Goal: Task Accomplishment & Management: Manage account settings

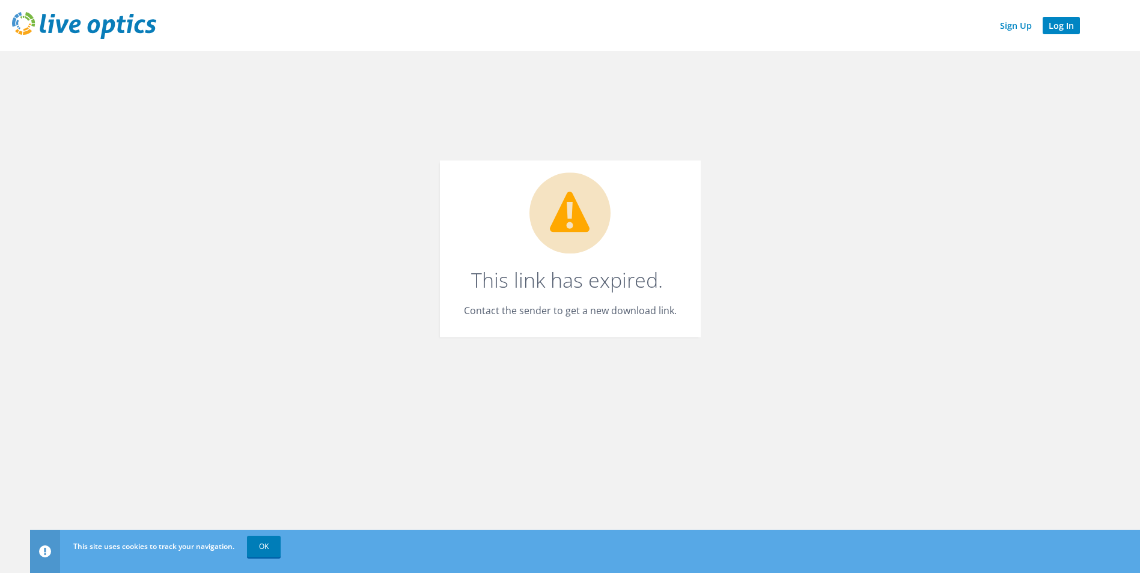
click at [1071, 20] on link "Log In" at bounding box center [1060, 25] width 37 height 17
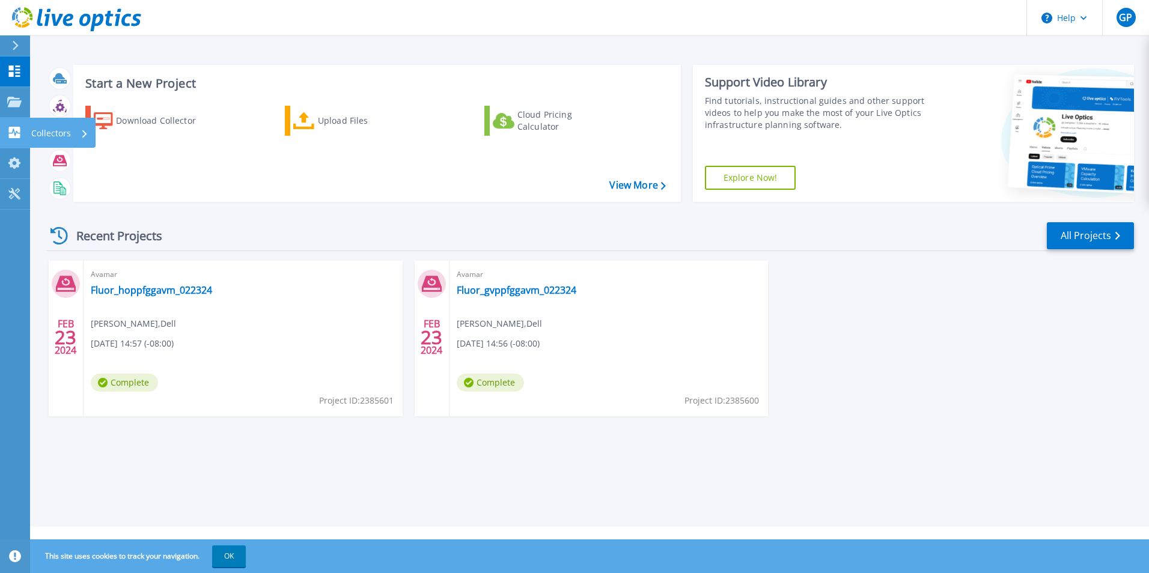
click at [15, 132] on icon at bounding box center [14, 132] width 11 height 11
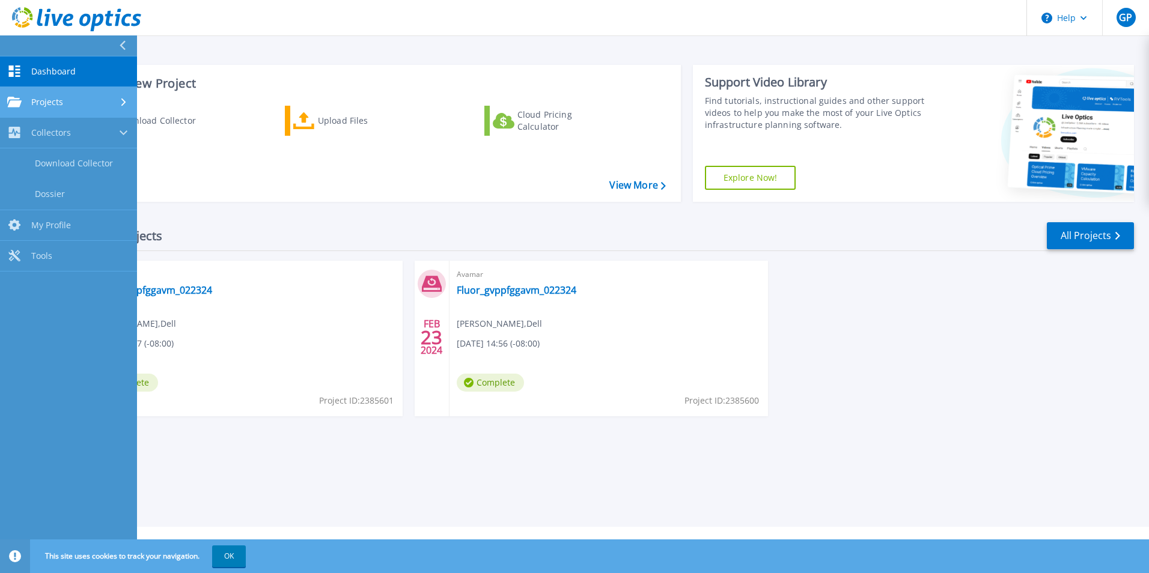
click at [46, 103] on span "Projects" at bounding box center [47, 102] width 32 height 11
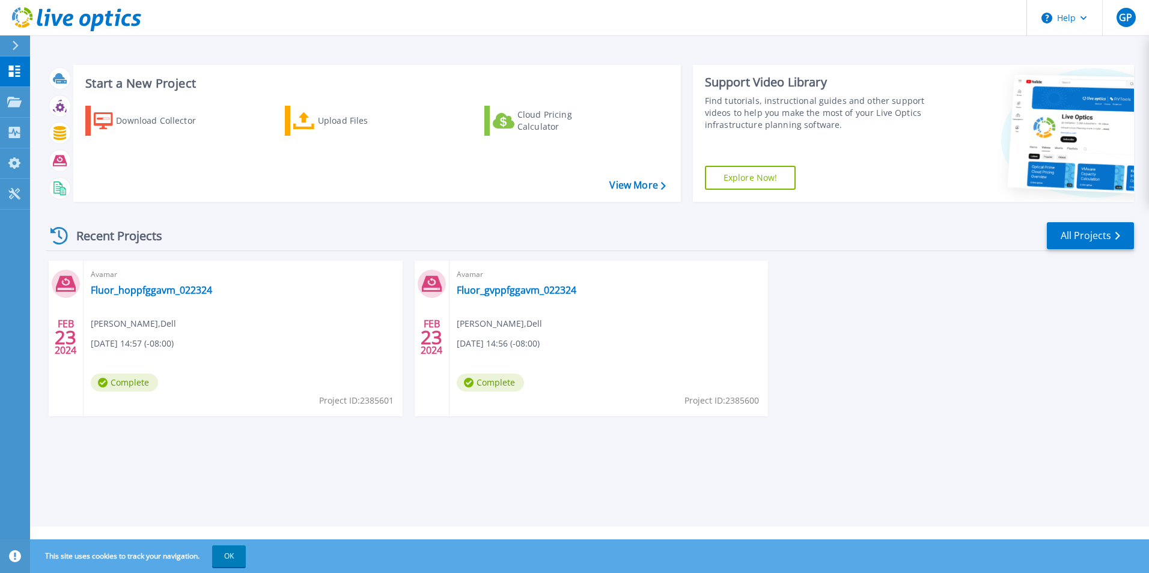
click at [339, 172] on div "Download Collector Upload Files Cloud Pricing Calculator" at bounding box center [375, 146] width 599 height 100
click at [315, 123] on link "Upload Files" at bounding box center [352, 121] width 134 height 30
click at [18, 97] on div at bounding box center [14, 102] width 14 height 11
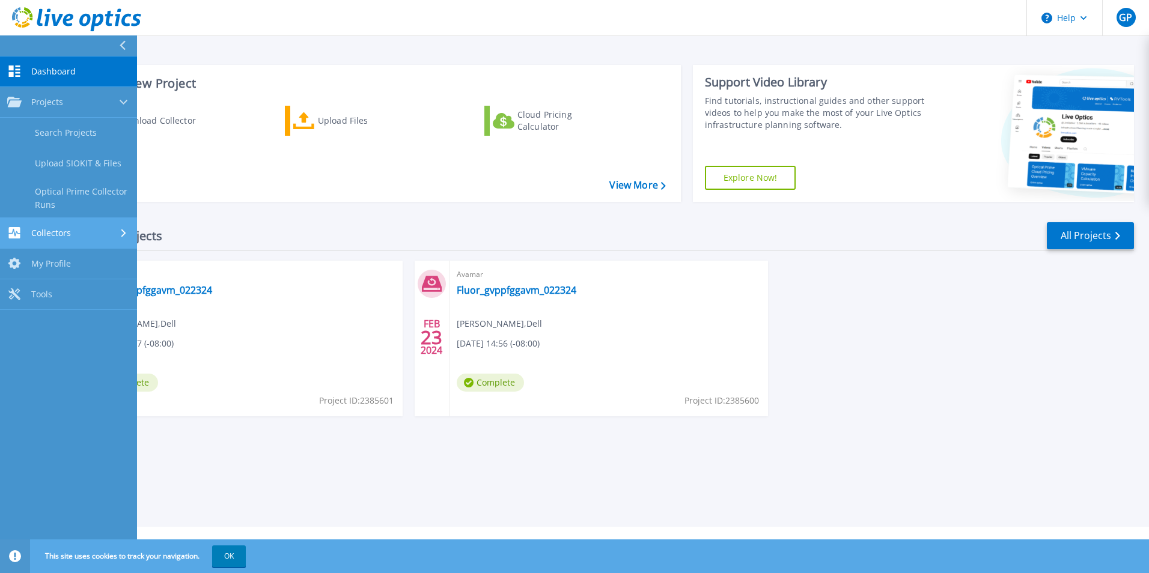
click at [20, 231] on icon at bounding box center [14, 232] width 14 height 11
click at [56, 227] on span "My Profile" at bounding box center [51, 225] width 40 height 11
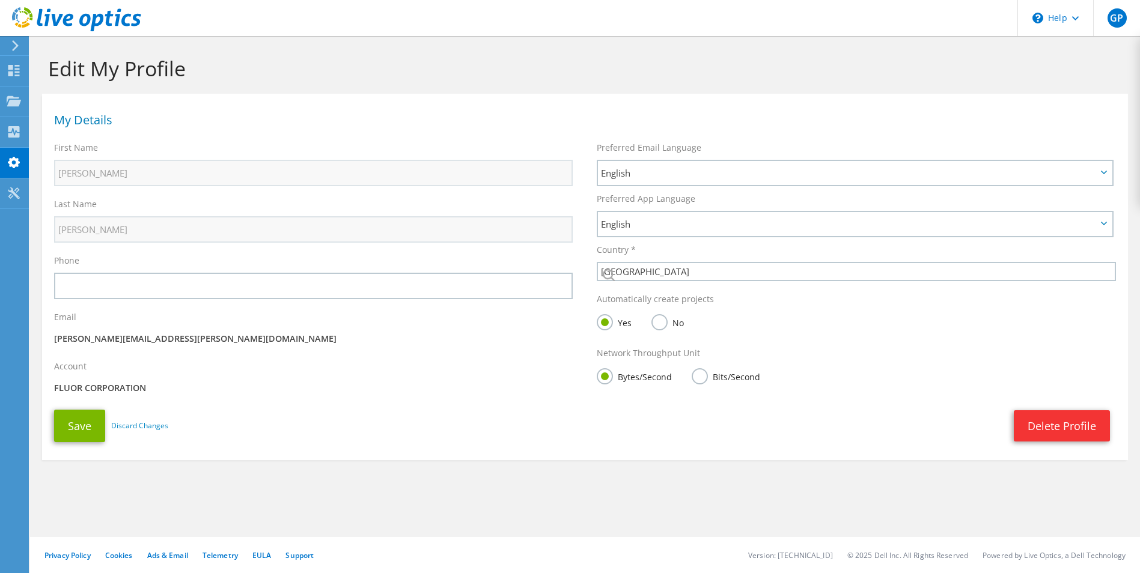
select select "224"
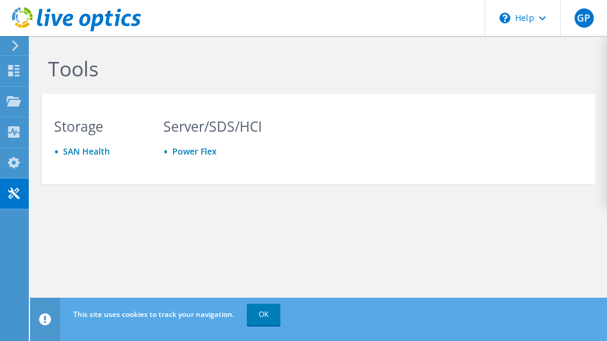
click at [12, 44] on icon at bounding box center [15, 45] width 9 height 11
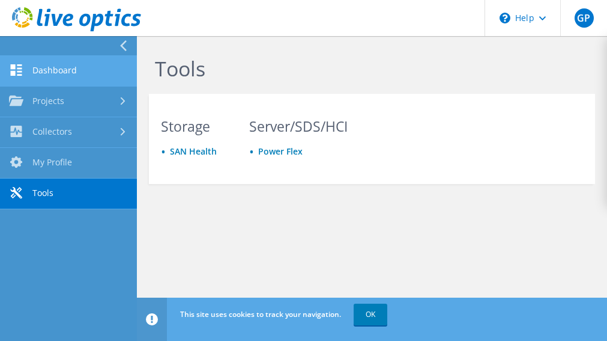
click at [59, 75] on link "Dashboard" at bounding box center [68, 71] width 137 height 31
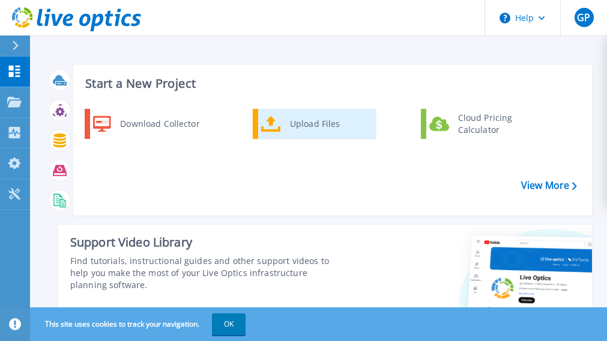
click at [308, 126] on div "Upload Files" at bounding box center [328, 124] width 89 height 24
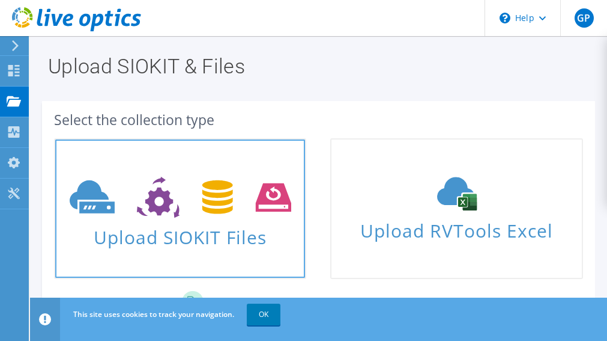
click at [214, 215] on icon at bounding box center [181, 197] width 222 height 41
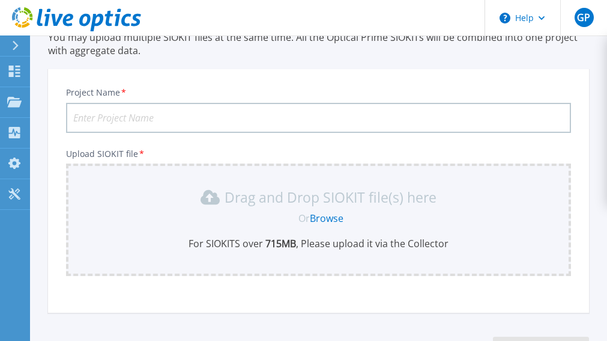
scroll to position [151, 0]
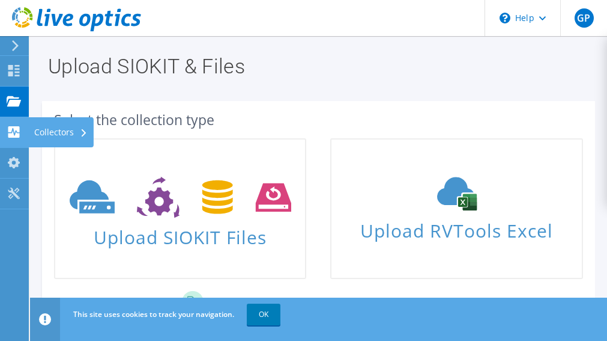
click at [7, 126] on icon at bounding box center [14, 131] width 14 height 11
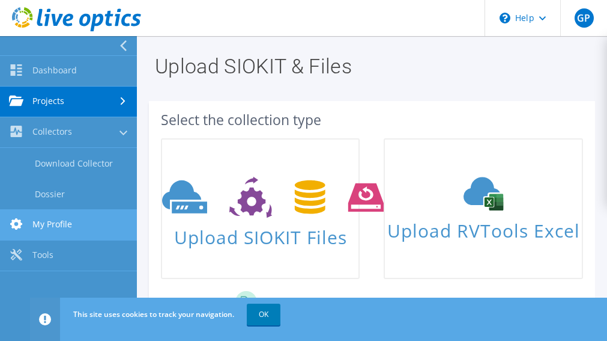
click at [61, 229] on link "My Profile" at bounding box center [68, 225] width 137 height 31
